Goal: Task Accomplishment & Management: Manage account settings

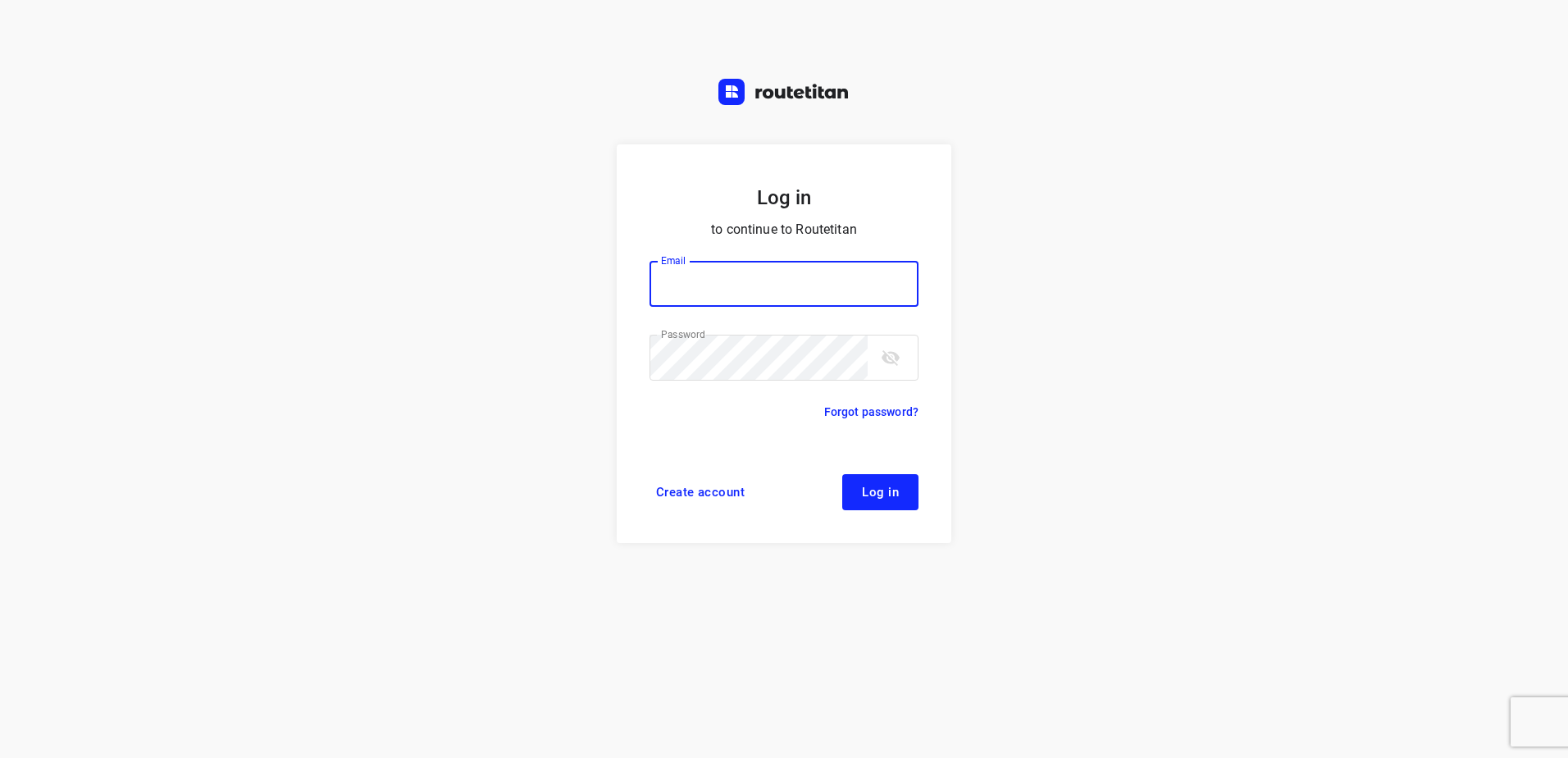
type input "[EMAIL_ADDRESS][DOMAIN_NAME]"
click at [887, 494] on button "Log in" at bounding box center [880, 492] width 76 height 36
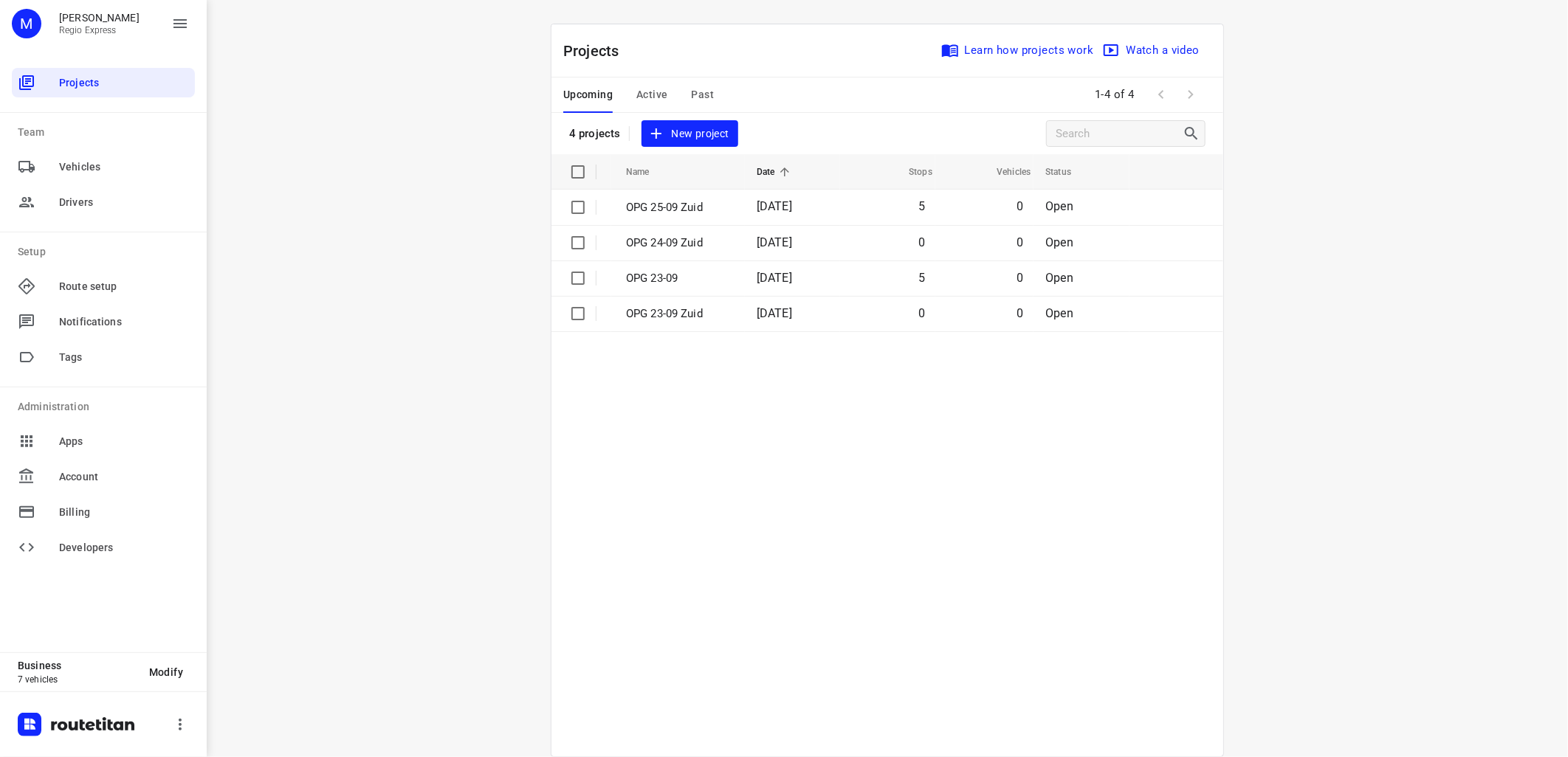
click at [795, 462] on table "Name Date Stops Vehicles Status OPG 25-09 Zuid [DATE] 5 0 Open OPG 24-09 Zuid […" at bounding box center [887, 455] width 671 height 602
click at [706, 405] on table "Name Date Stops Vehicles Status OPG 25-09 Zuid [DATE] 5 0 Open OPG 24-09 Zuid […" at bounding box center [887, 455] width 671 height 602
